Goal: Task Accomplishment & Management: Complete application form

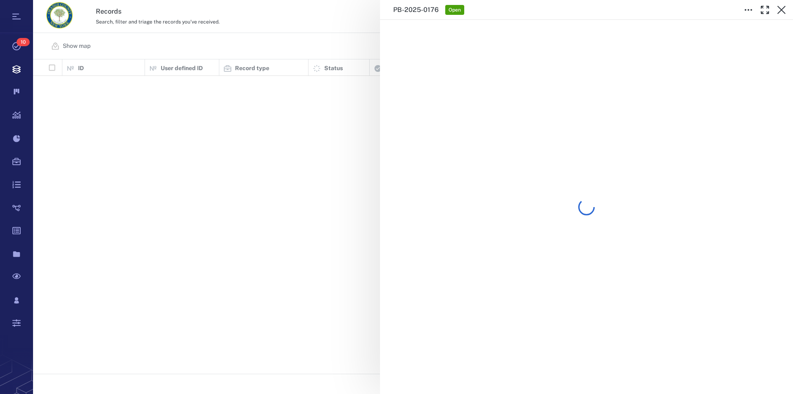
scroll to position [308, 752]
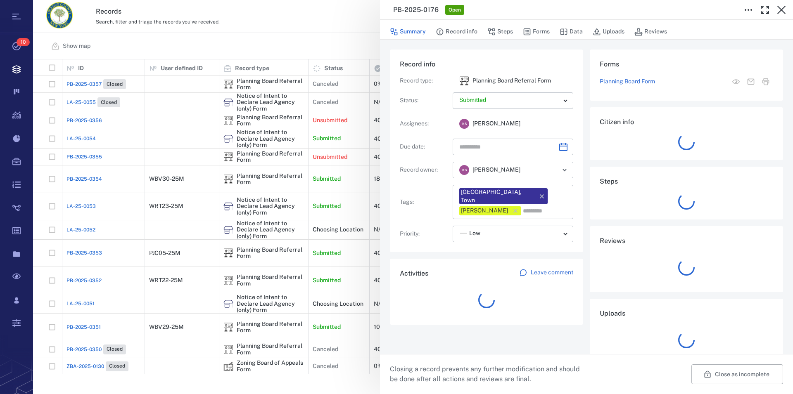
type input "**********"
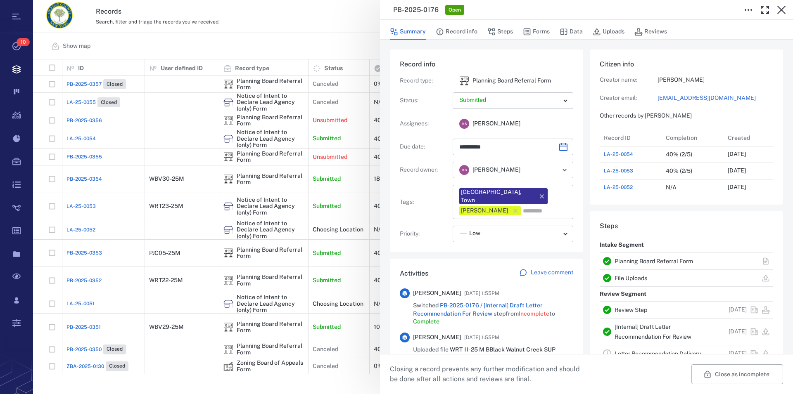
scroll to position [0, 0]
click at [780, 11] on icon "button" at bounding box center [781, 10] width 8 height 8
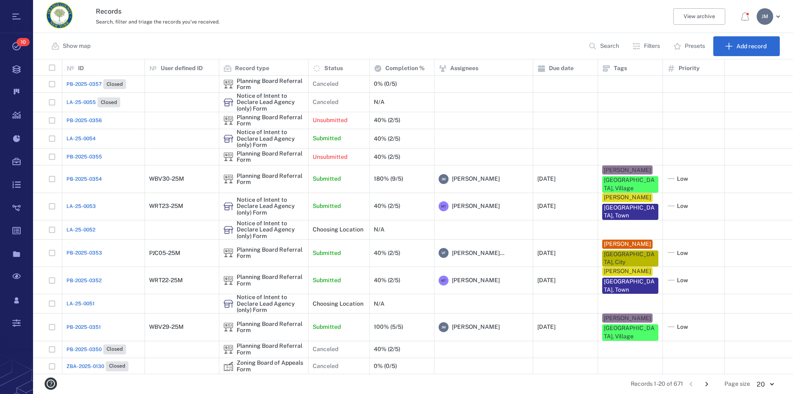
click at [648, 43] on p "Filters" at bounding box center [652, 46] width 16 height 8
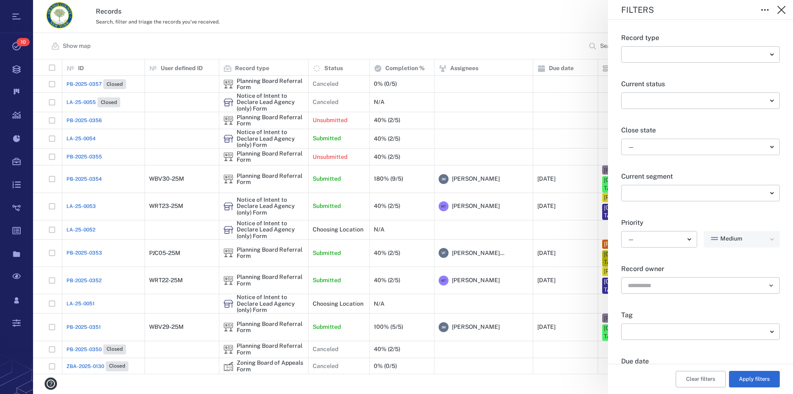
click at [641, 146] on body "Tasks 10 Records Boards Dashboard Reports Record types Guide steps Rules Form b…" at bounding box center [396, 197] width 793 height 394
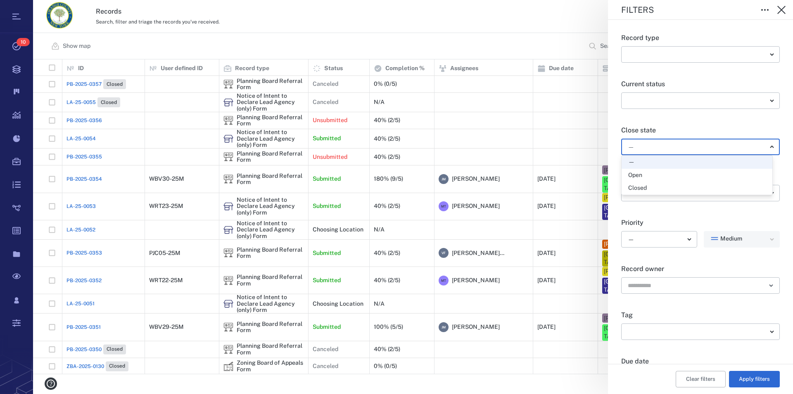
click at [636, 175] on div "Open" at bounding box center [635, 175] width 14 height 8
type input "*****"
click at [743, 378] on button "Apply filters" at bounding box center [754, 379] width 51 height 17
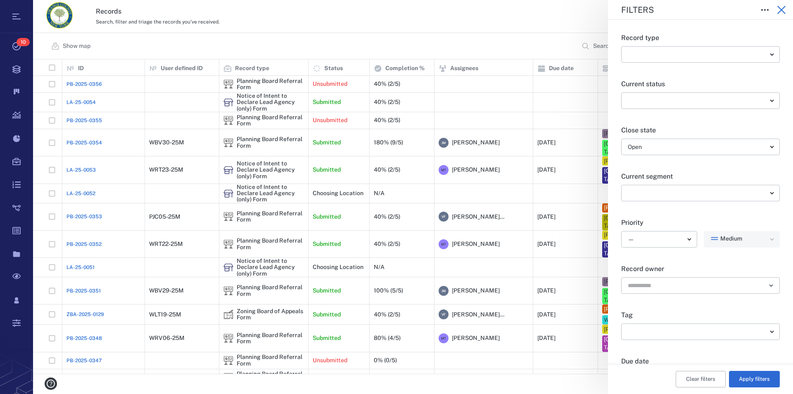
click at [780, 11] on icon "button" at bounding box center [781, 10] width 8 height 8
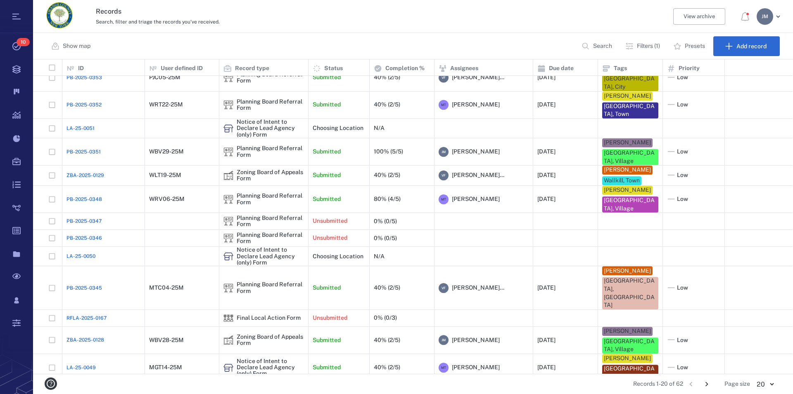
scroll to position [133, 0]
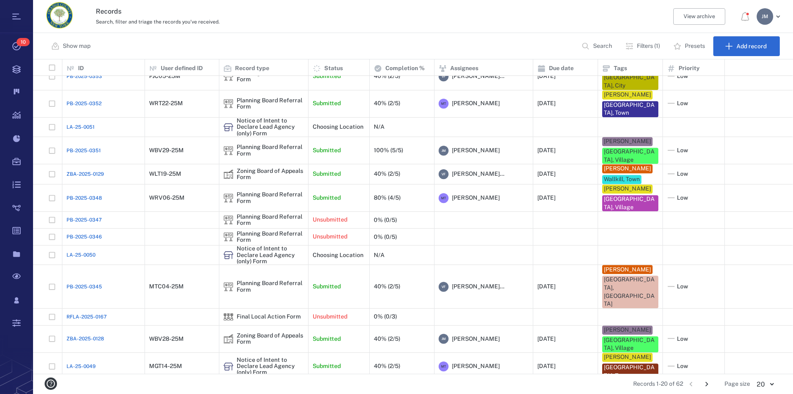
click at [706, 383] on icon "Go to next page" at bounding box center [706, 384] width 9 height 9
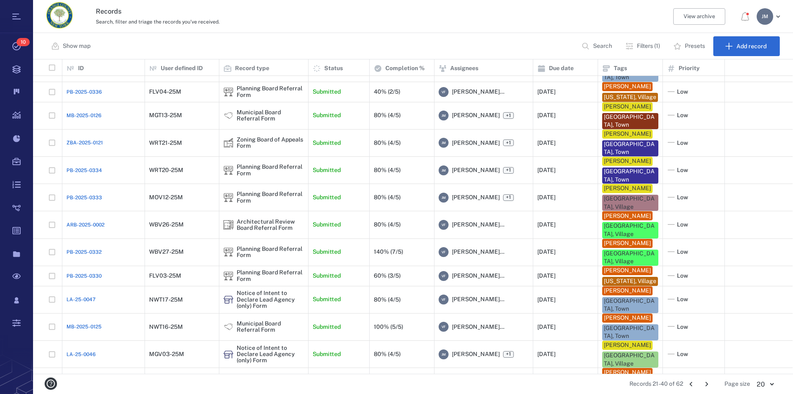
click at [706, 383] on icon "Go to next page" at bounding box center [706, 384] width 9 height 9
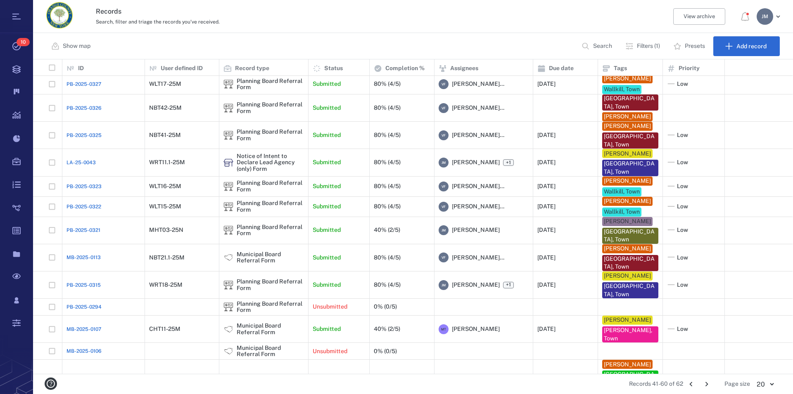
scroll to position [0, 0]
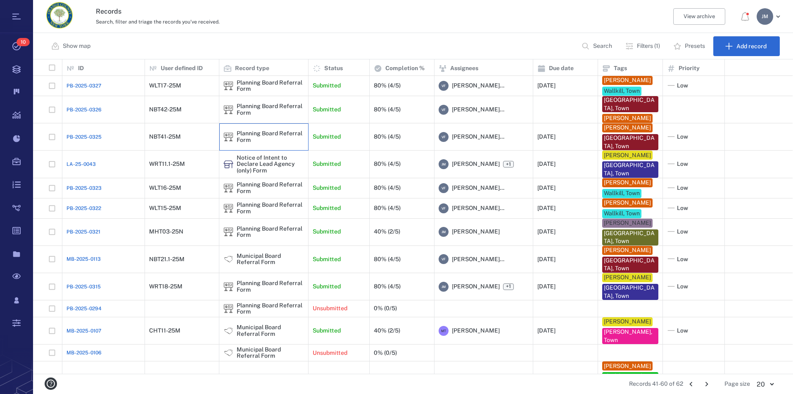
click at [249, 143] on div "Planning Board Referral Form" at bounding box center [270, 136] width 67 height 13
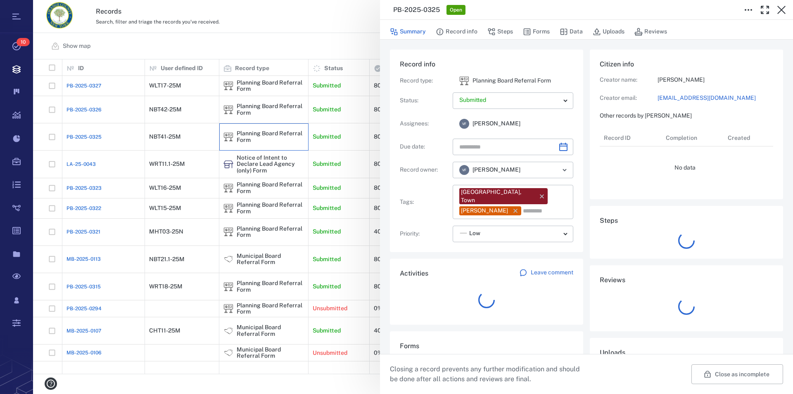
type input "**********"
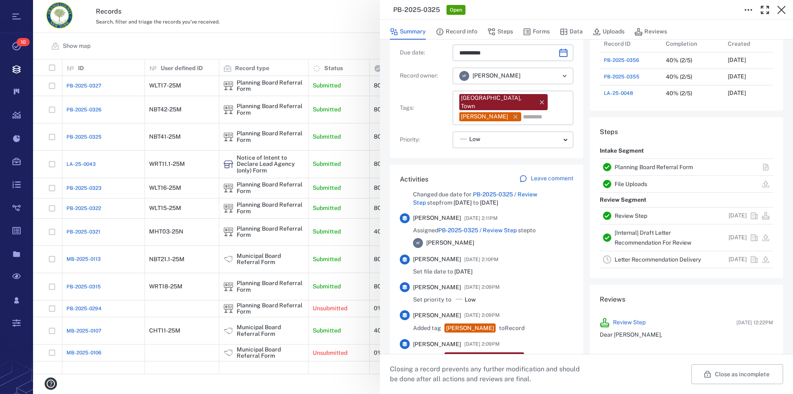
scroll to position [282, 0]
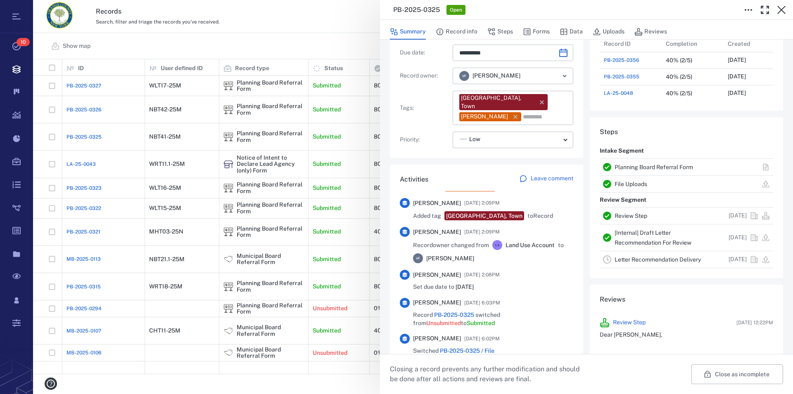
click at [651, 166] on link "Planning Board Referral Form" at bounding box center [653, 167] width 78 height 7
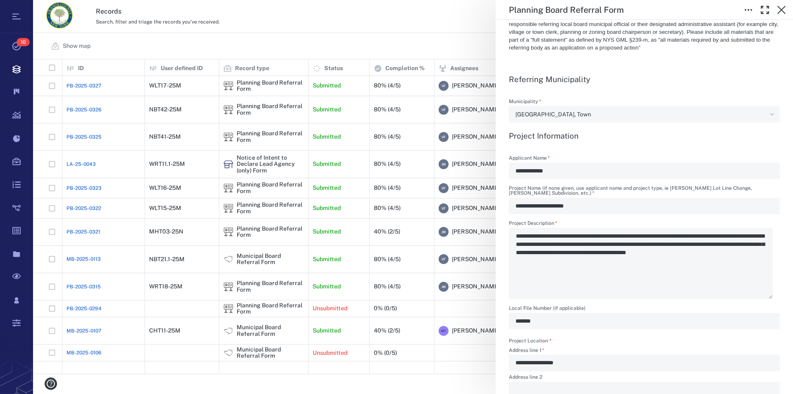
scroll to position [235, 0]
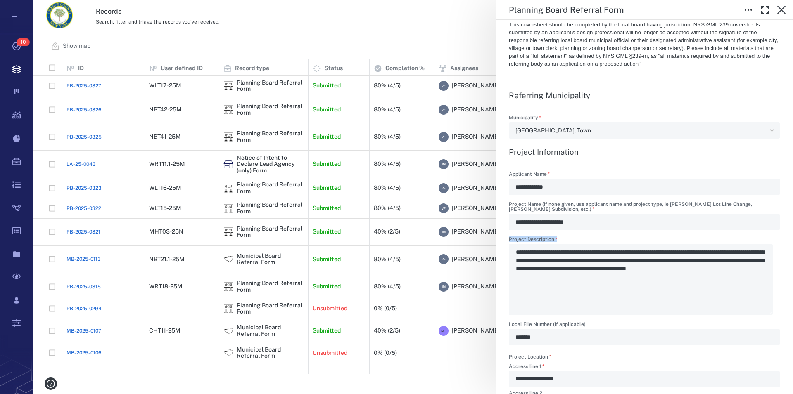
drag, startPoint x: 515, startPoint y: 255, endPoint x: 561, endPoint y: 253, distance: 46.3
click at [561, 253] on div "**********" at bounding box center [644, 276] width 271 height 78
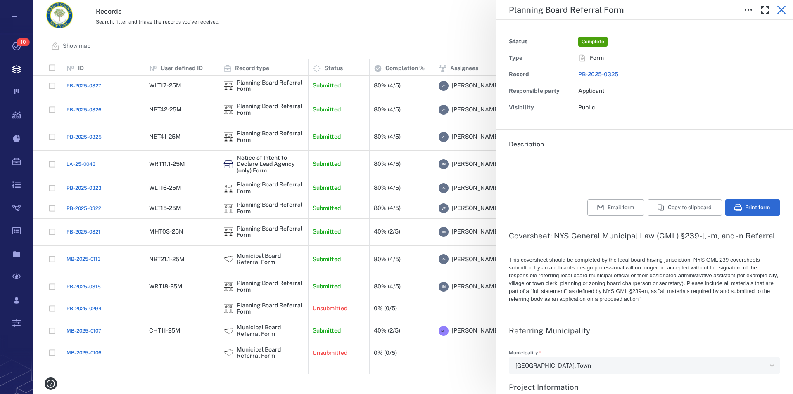
click at [779, 6] on icon "button" at bounding box center [781, 10] width 10 height 10
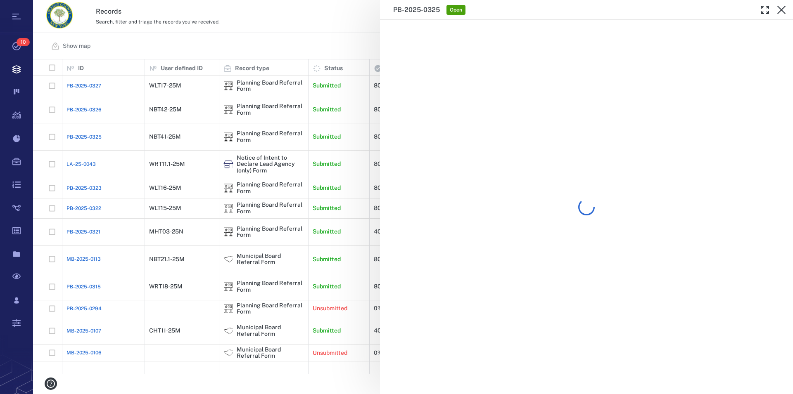
click at [779, 6] on icon "button" at bounding box center [781, 10] width 10 height 10
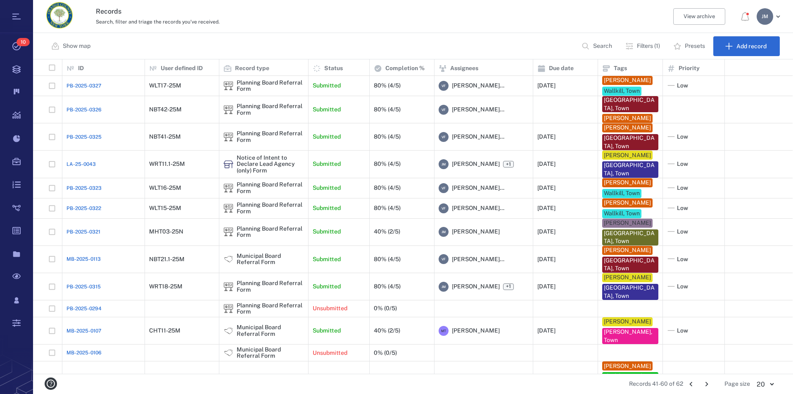
click at [692, 386] on icon "Go to previous page" at bounding box center [690, 384] width 3 height 5
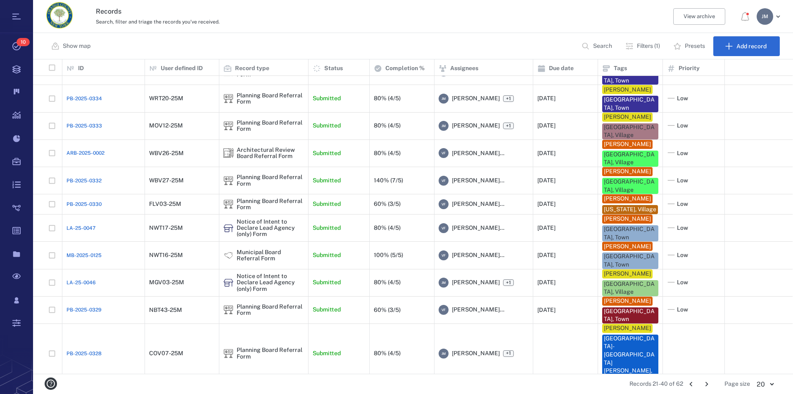
scroll to position [251, 0]
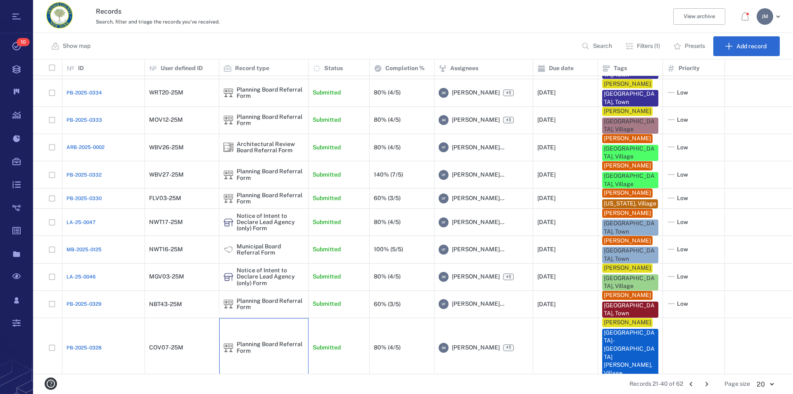
click at [248, 354] on div "Planning Board Referral Form" at bounding box center [270, 347] width 67 height 13
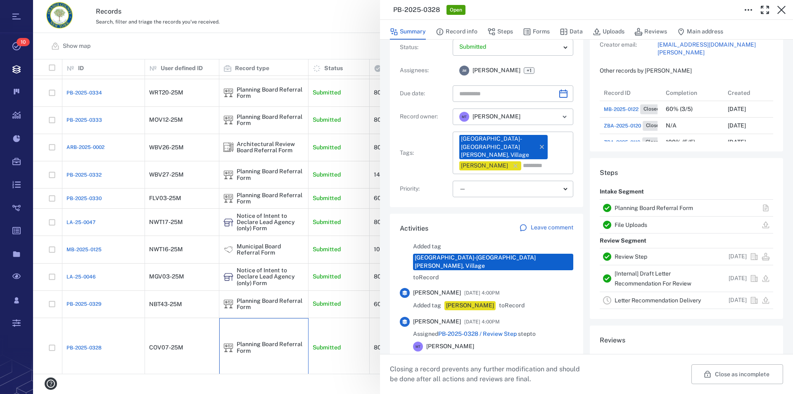
scroll to position [47, 0]
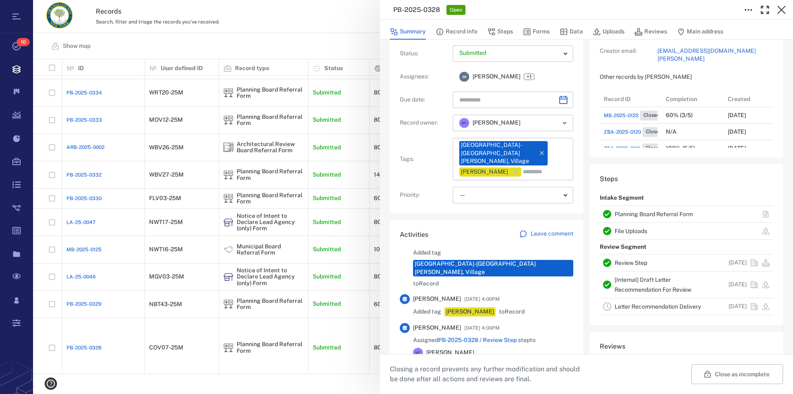
click at [659, 212] on link "Planning Board Referral Form" at bounding box center [653, 214] width 78 height 7
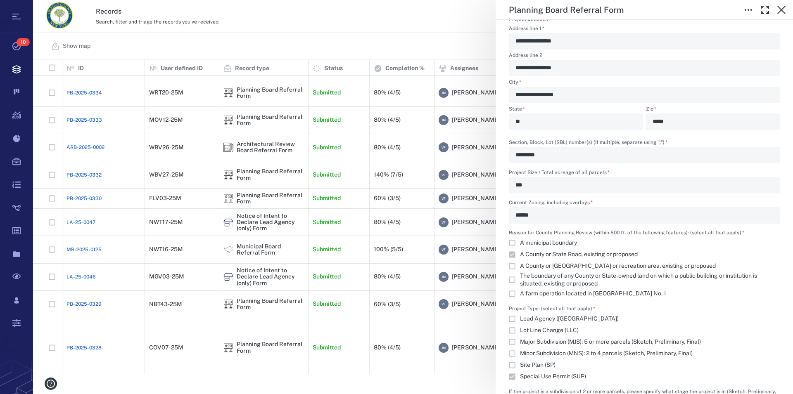
scroll to position [329, 0]
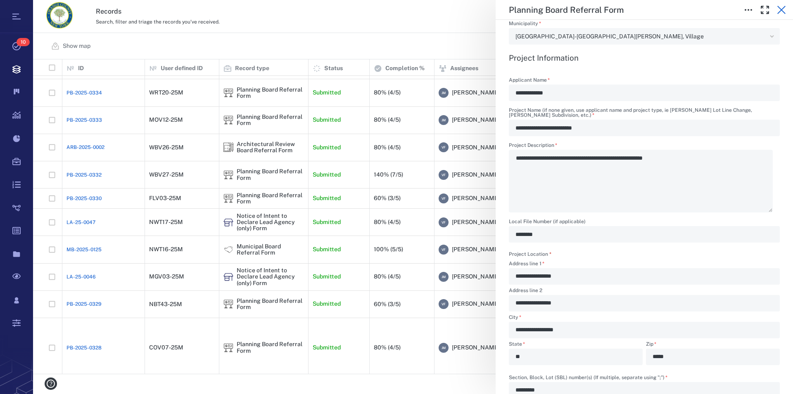
click at [782, 9] on icon "button" at bounding box center [781, 10] width 8 height 8
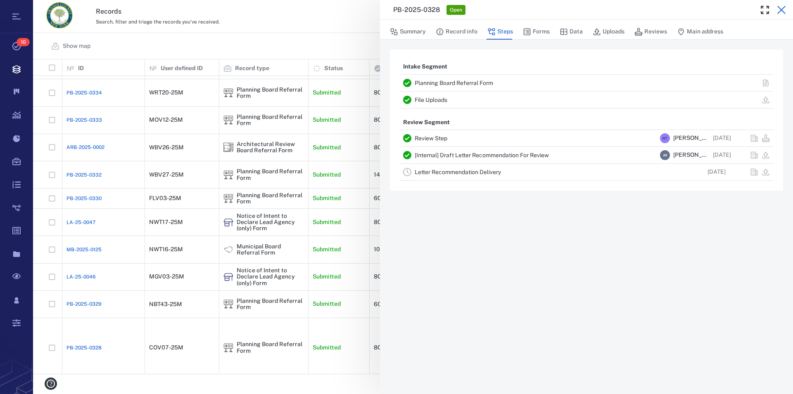
click at [781, 12] on icon "button" at bounding box center [781, 10] width 10 height 10
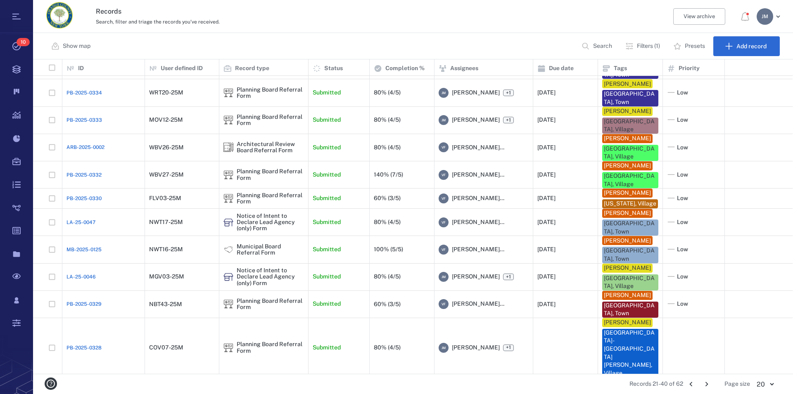
click at [704, 382] on icon "Go to next page" at bounding box center [706, 384] width 9 height 9
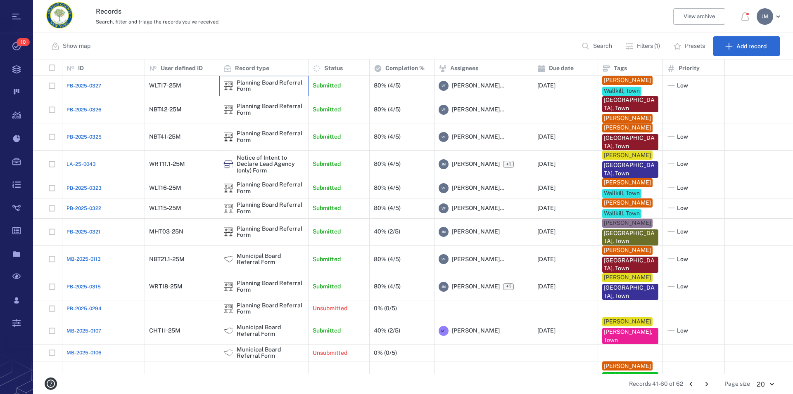
click at [255, 89] on div "Planning Board Referral Form" at bounding box center [270, 86] width 67 height 13
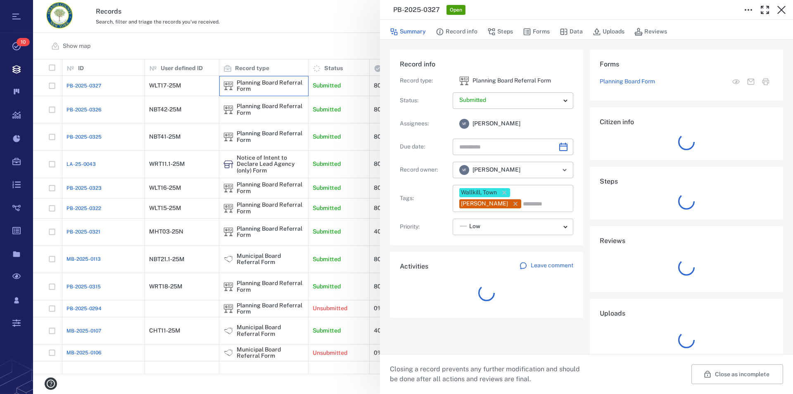
type input "**********"
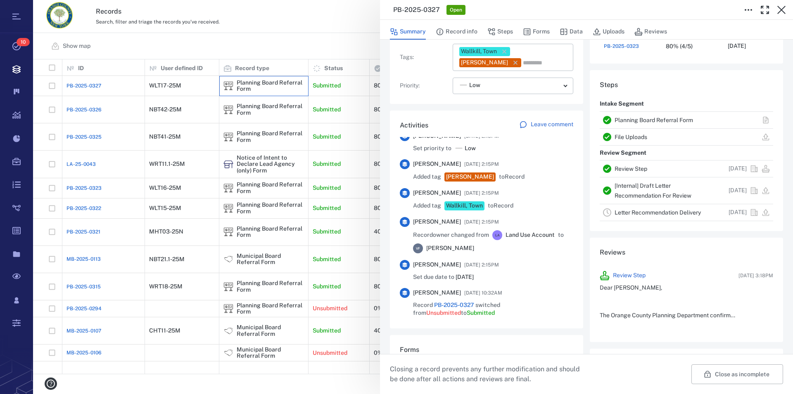
scroll to position [329, 0]
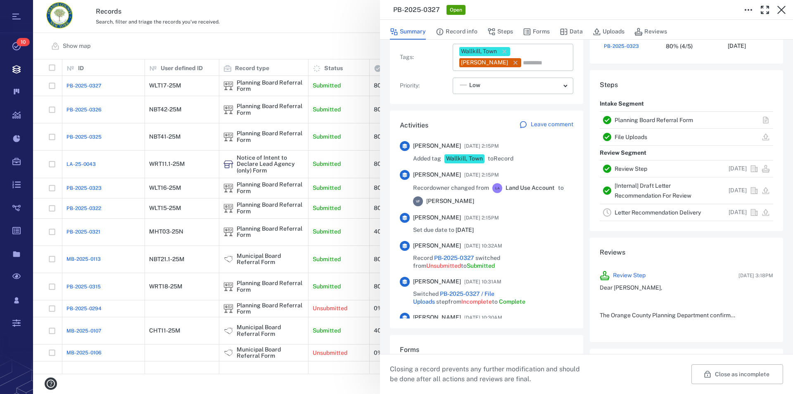
click at [639, 120] on link "Planning Board Referral Form" at bounding box center [653, 120] width 78 height 7
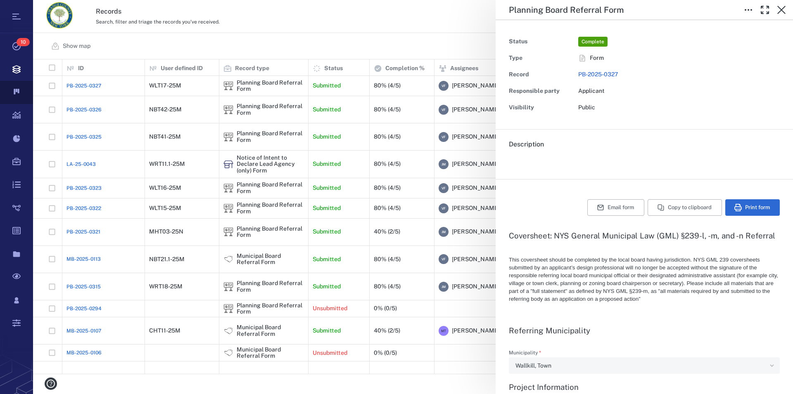
type textarea "*"
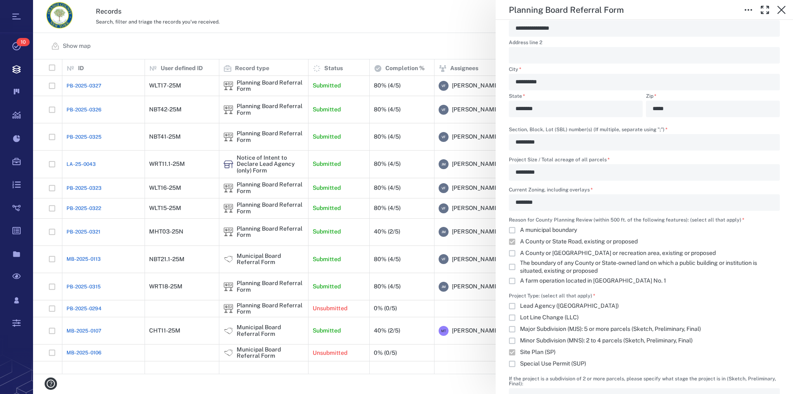
scroll to position [530, 0]
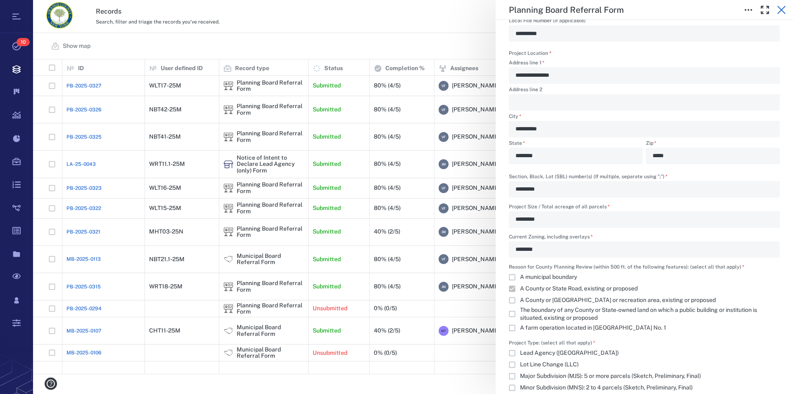
click at [780, 7] on icon "button" at bounding box center [781, 10] width 10 height 10
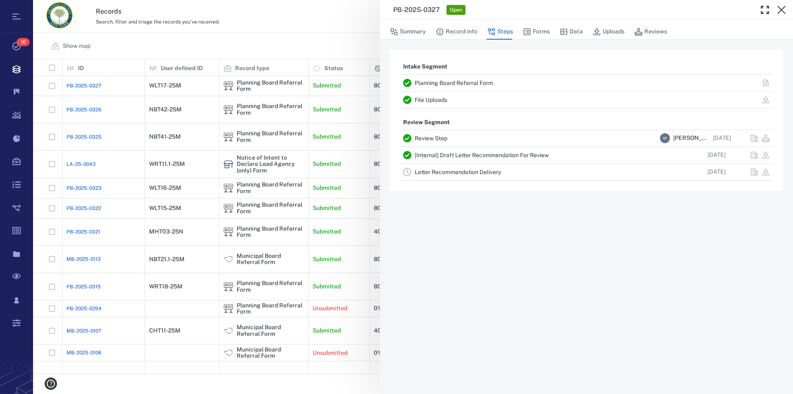
click at [780, 7] on icon "button" at bounding box center [781, 10] width 10 height 10
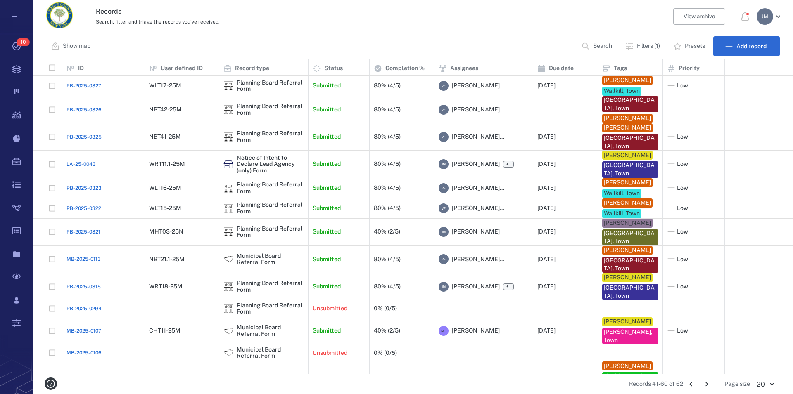
click at [759, 17] on div "[PERSON_NAME]" at bounding box center [764, 16] width 17 height 17
click at [736, 74] on li "Log out" at bounding box center [738, 72] width 88 height 20
